Goal: Task Accomplishment & Management: Complete application form

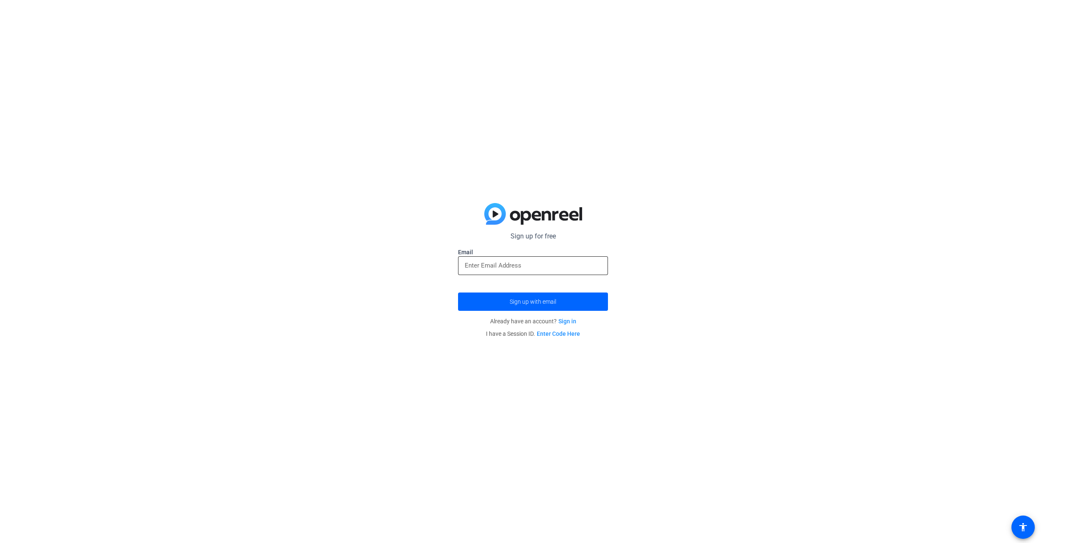
click at [524, 269] on input "email" at bounding box center [533, 266] width 137 height 10
click at [458, 293] on button "Sign up with email" at bounding box center [533, 302] width 150 height 18
type input "[EMAIL_ADDRESS][DOMAIN_NAME]"
click at [458, 293] on button "Sign up with email" at bounding box center [533, 302] width 150 height 18
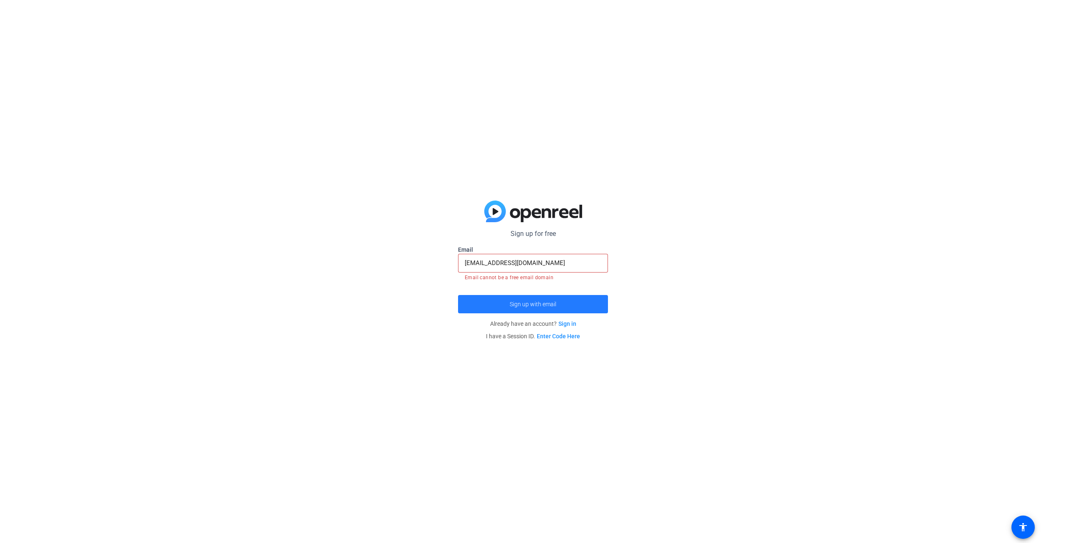
click at [560, 299] on span "submit" at bounding box center [533, 304] width 150 height 20
click at [563, 301] on span "submit" at bounding box center [533, 304] width 150 height 20
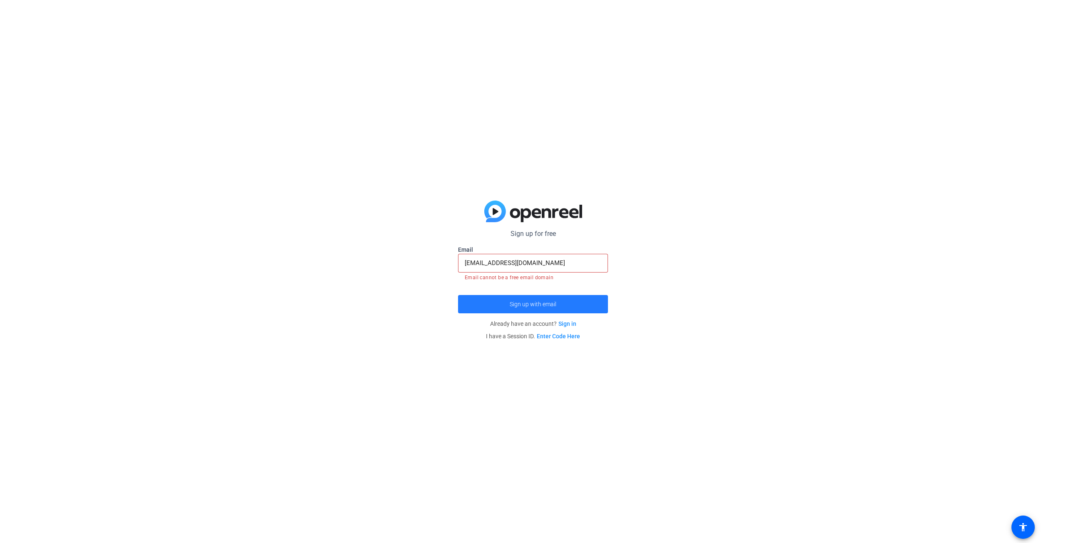
click at [564, 301] on span "submit" at bounding box center [533, 304] width 150 height 20
drag, startPoint x: 564, startPoint y: 301, endPoint x: 571, endPoint y: 302, distance: 7.1
click at [567, 301] on span "submit" at bounding box center [533, 304] width 150 height 20
click at [572, 302] on span "submit" at bounding box center [533, 304] width 150 height 20
drag, startPoint x: 572, startPoint y: 302, endPoint x: 577, endPoint y: 297, distance: 6.8
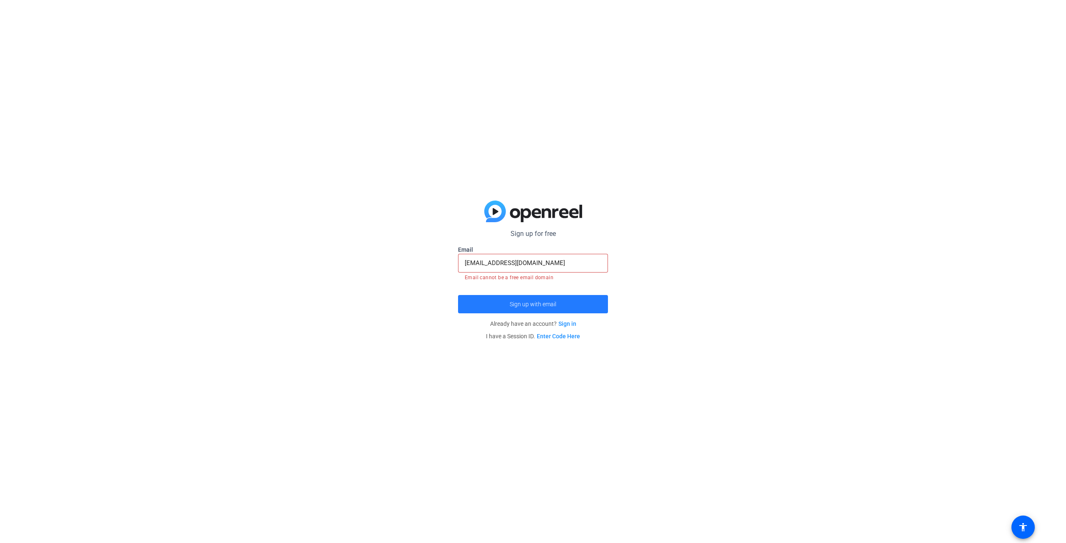
click at [573, 302] on span "submit" at bounding box center [533, 304] width 150 height 20
click at [581, 277] on mat-error "Email cannot be a free email domain" at bounding box center [533, 277] width 137 height 9
drag, startPoint x: 583, startPoint y: 261, endPoint x: 430, endPoint y: 258, distance: 152.4
click at [438, 258] on div "Sign up for free Email [EMAIL_ADDRESS][DOMAIN_NAME] Email cannot be a free emai…" at bounding box center [533, 271] width 1066 height 543
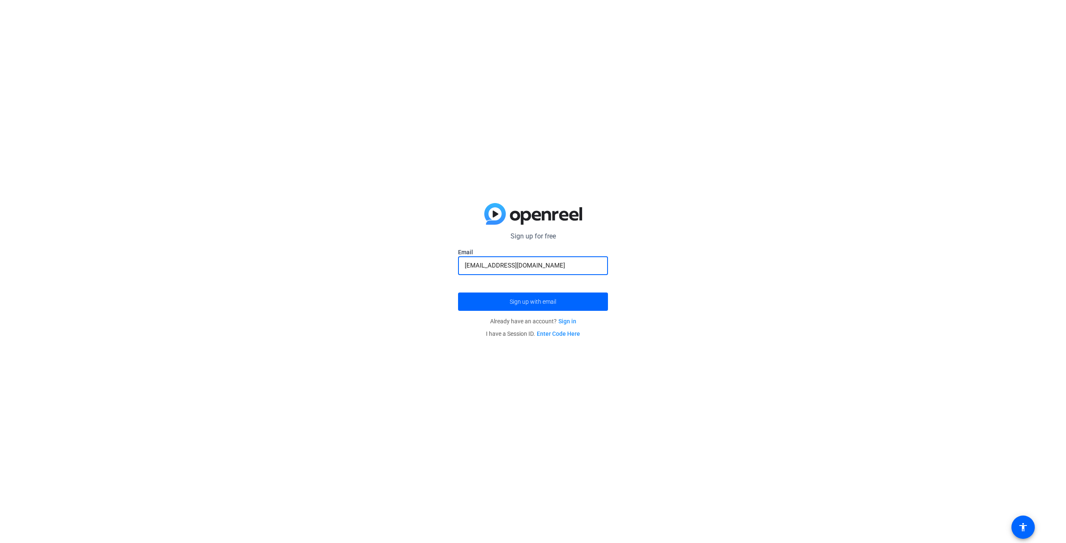
click at [467, 267] on input "[EMAIL_ADDRESS][DOMAIN_NAME]" at bounding box center [533, 266] width 137 height 10
click at [478, 268] on input "[EMAIL_ADDRESS][DOMAIN_NAME]" at bounding box center [533, 266] width 137 height 10
click at [480, 267] on input "[PERSON_NAME][EMAIL_ADDRESS][DOMAIN_NAME]" at bounding box center [533, 266] width 137 height 10
type input "[EMAIL_ADDRESS][DOMAIN_NAME]"
click at [574, 304] on span "submit" at bounding box center [533, 302] width 150 height 20
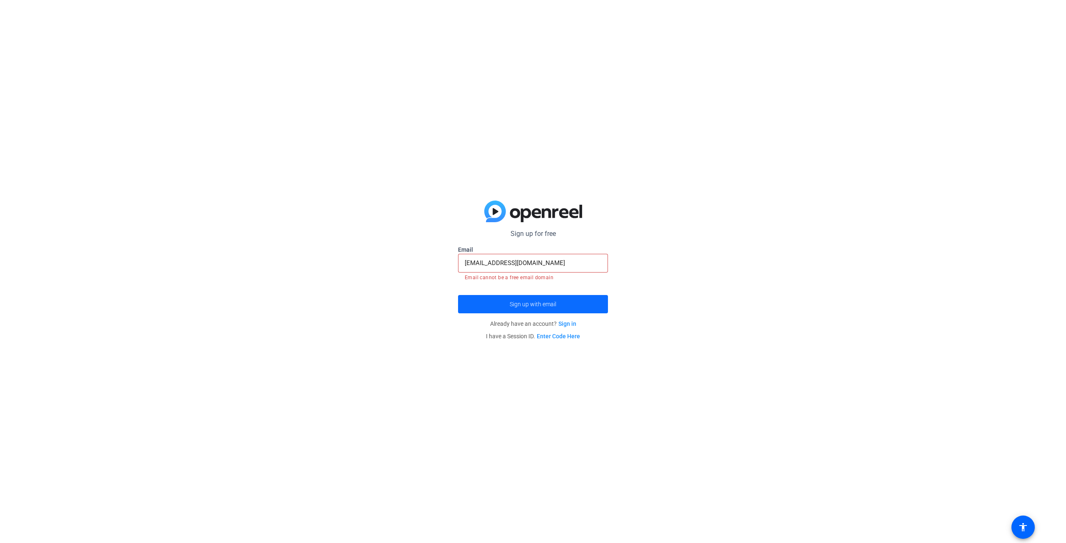
click at [549, 308] on span "submit" at bounding box center [533, 304] width 150 height 20
click at [550, 308] on span "submit" at bounding box center [533, 304] width 150 height 20
click at [550, 309] on span "submit" at bounding box center [533, 304] width 150 height 20
click at [549, 309] on span "submit" at bounding box center [533, 304] width 150 height 20
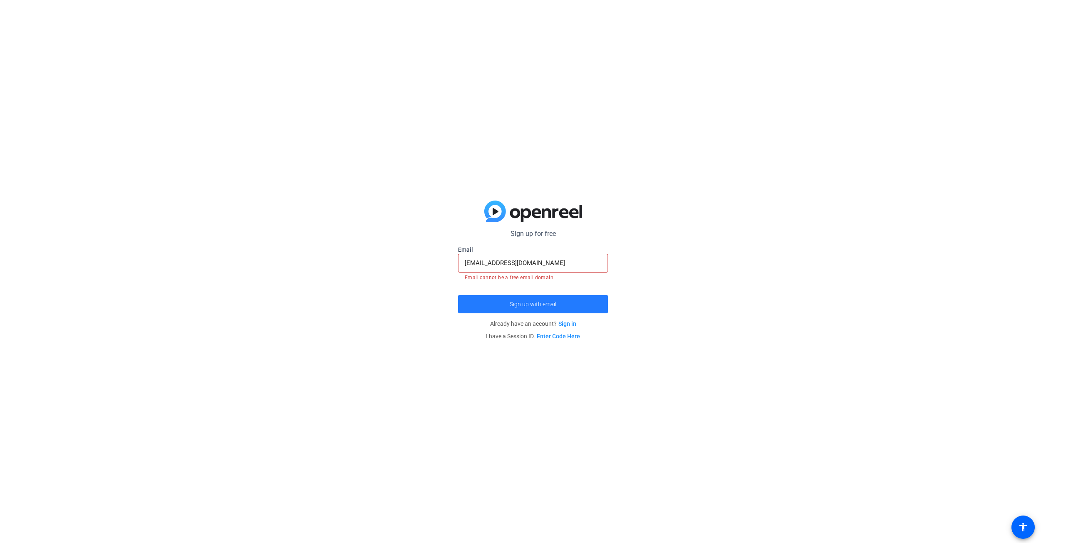
click at [548, 309] on span "submit" at bounding box center [533, 304] width 150 height 20
drag, startPoint x: 548, startPoint y: 312, endPoint x: 549, endPoint y: 316, distance: 4.3
click at [548, 314] on span "submit" at bounding box center [533, 304] width 150 height 20
click at [548, 316] on openreel-guest-magiclink-form "Sign up for free Email [EMAIL_ADDRESS][DOMAIN_NAME] Email cannot be a free emai…" at bounding box center [533, 286] width 150 height 114
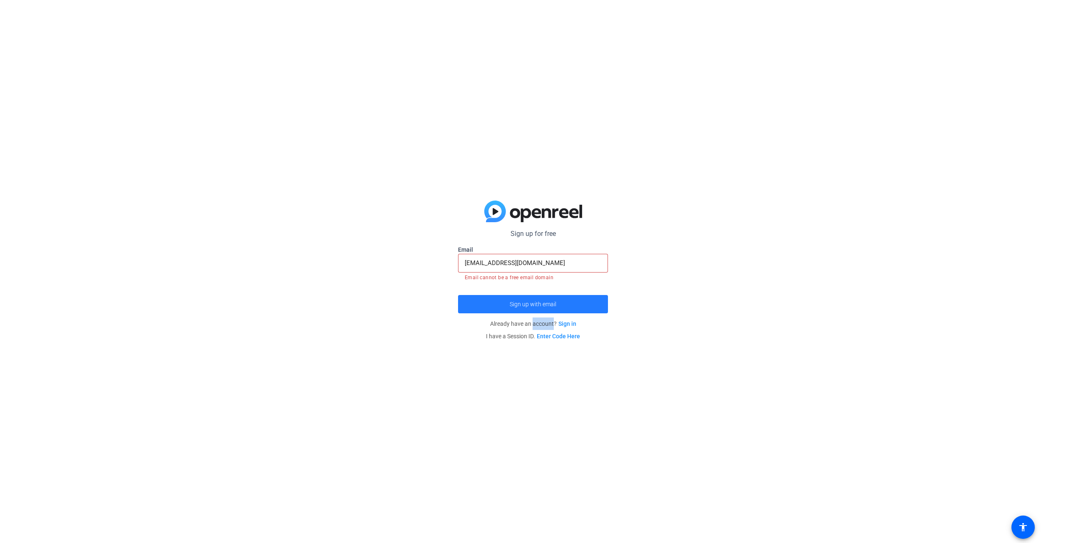
click at [549, 312] on span "submit" at bounding box center [533, 304] width 150 height 20
click at [551, 308] on span "submit" at bounding box center [533, 304] width 150 height 20
click at [693, 282] on div "Sign up for free Email [EMAIL_ADDRESS][DOMAIN_NAME] Email cannot be a free emai…" at bounding box center [533, 271] width 1066 height 543
drag, startPoint x: 560, startPoint y: 283, endPoint x: 568, endPoint y: 306, distance: 24.8
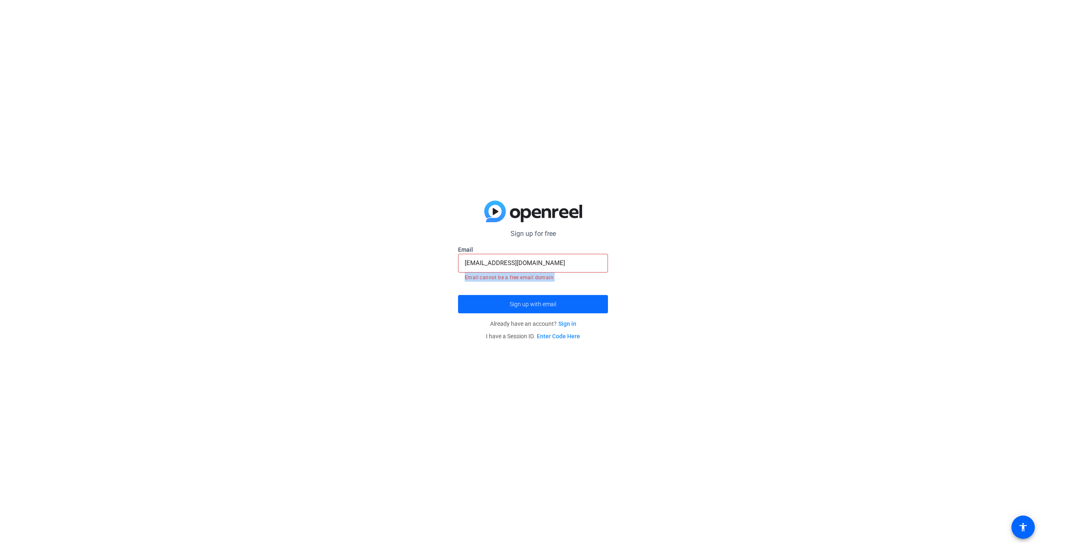
click at [566, 304] on form "Sign up for free Email [EMAIL_ADDRESS][DOMAIN_NAME] Email cannot be a free emai…" at bounding box center [533, 271] width 150 height 85
click at [568, 306] on span "submit" at bounding box center [533, 304] width 150 height 20
click at [568, 308] on span "submit" at bounding box center [533, 304] width 150 height 20
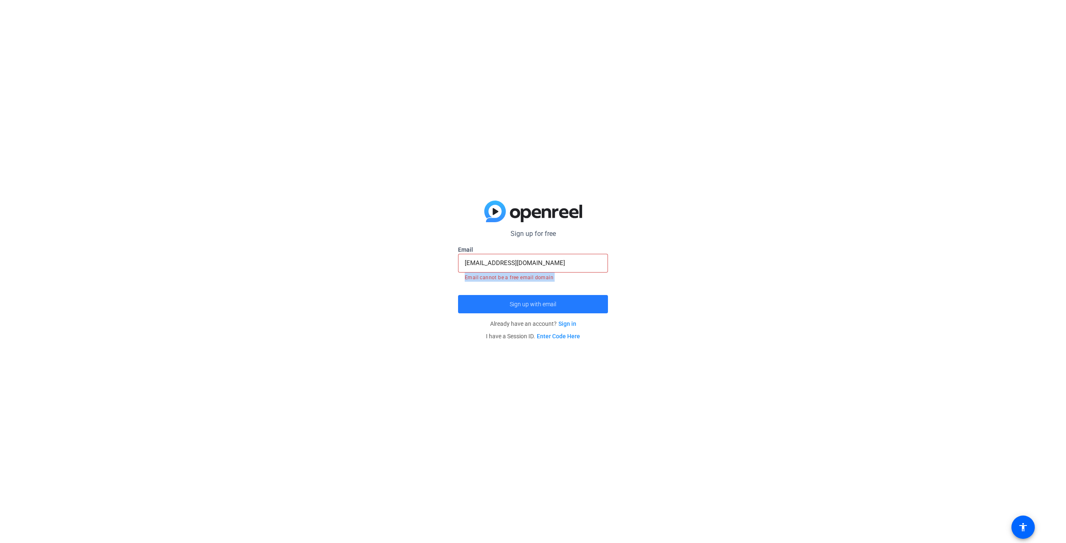
click at [568, 308] on span "submit" at bounding box center [533, 304] width 150 height 20
click at [569, 310] on span "submit" at bounding box center [533, 304] width 150 height 20
click at [569, 309] on span "submit" at bounding box center [533, 304] width 150 height 20
click at [702, 294] on div "Sign up for free Email [EMAIL_ADDRESS][DOMAIN_NAME] Email cannot be a free emai…" at bounding box center [533, 271] width 1066 height 543
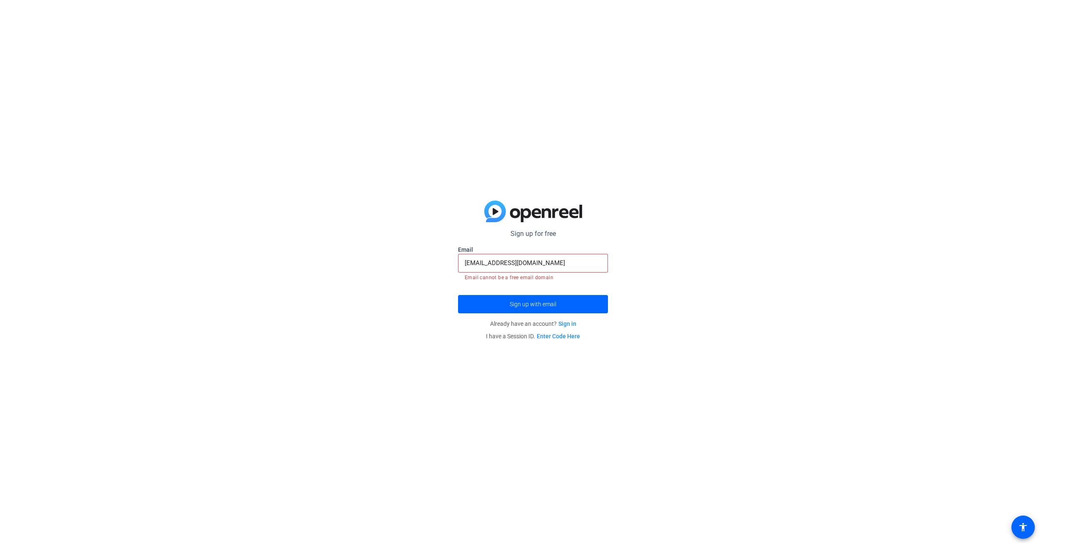
click at [371, 205] on div "Sign up for free Email [EMAIL_ADDRESS][DOMAIN_NAME] Email cannot be a free emai…" at bounding box center [533, 271] width 1066 height 543
drag, startPoint x: 473, startPoint y: 293, endPoint x: 472, endPoint y: 297, distance: 4.3
click at [473, 294] on form "Sign up for free Email [EMAIL_ADDRESS][DOMAIN_NAME] Email cannot be a free emai…" at bounding box center [533, 271] width 150 height 85
click at [470, 299] on span "submit" at bounding box center [533, 304] width 150 height 20
drag, startPoint x: 518, startPoint y: 278, endPoint x: 643, endPoint y: 285, distance: 124.7
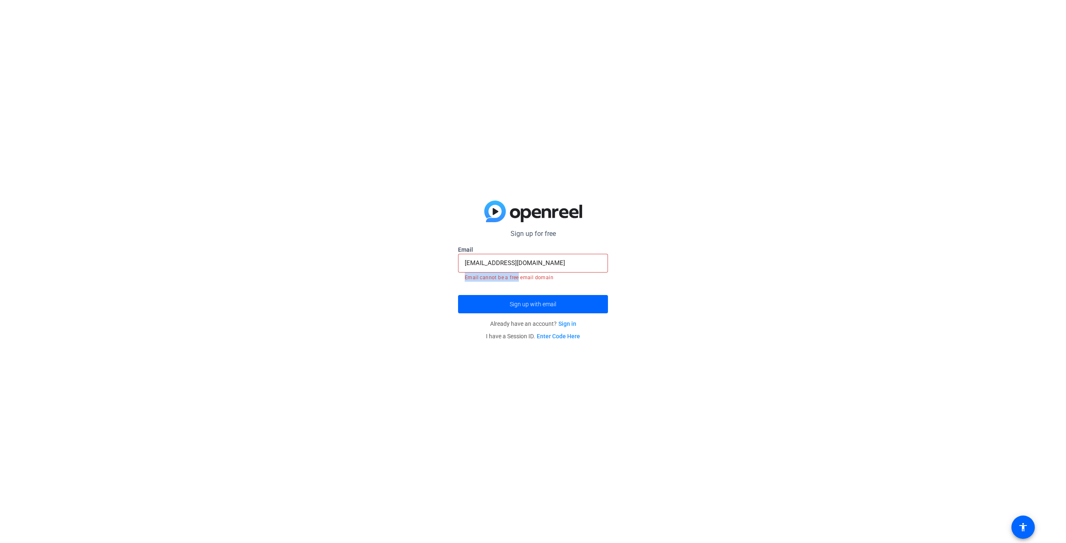
click at [643, 285] on div "Sign up for free Email [EMAIL_ADDRESS][DOMAIN_NAME] Email cannot be a free emai…" at bounding box center [533, 271] width 1066 height 543
click at [680, 279] on div "Sign up for free Email [EMAIL_ADDRESS][DOMAIN_NAME] Email cannot be a free emai…" at bounding box center [533, 271] width 1066 height 543
